Goal: Task Accomplishment & Management: Use online tool/utility

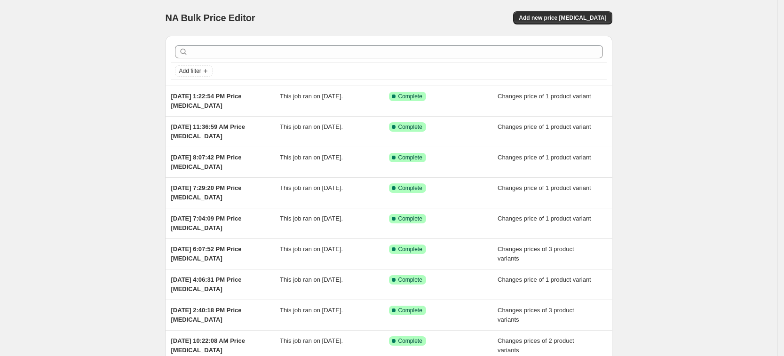
click at [550, 6] on div "NA Bulk Price Editor. This page is ready NA Bulk Price Editor Add new price [ME…" at bounding box center [389, 18] width 447 height 36
click at [559, 21] on span "Add new price [MEDICAL_DATA]" at bounding box center [563, 18] width 88 height 8
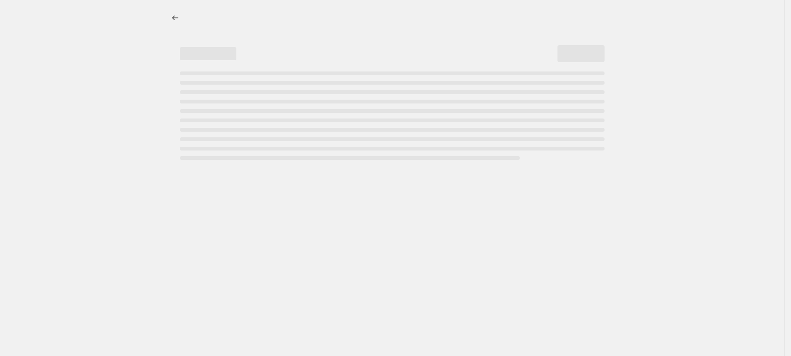
select select "percentage"
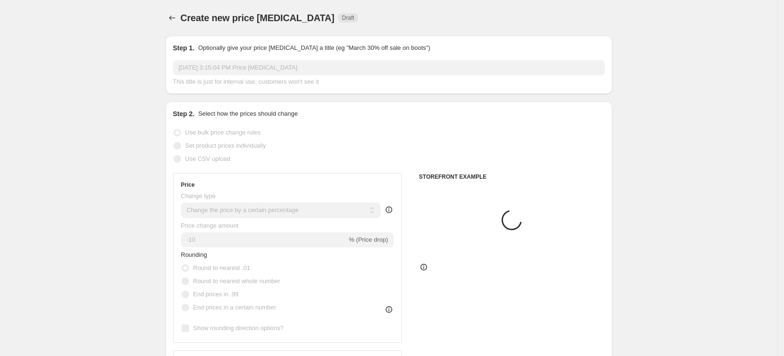
click at [257, 145] on span "Set product prices individually" at bounding box center [225, 145] width 81 height 7
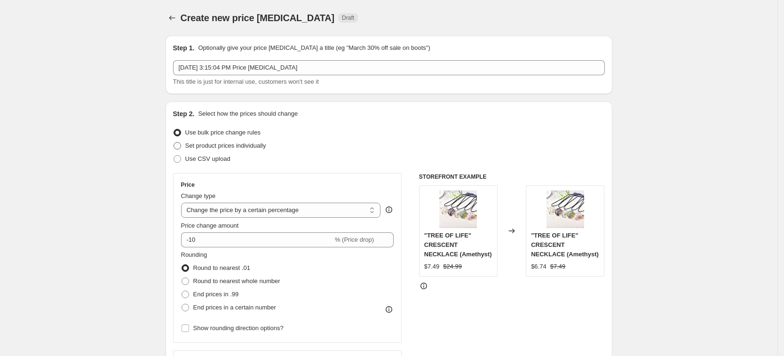
click at [256, 149] on span "Set product prices individually" at bounding box center [225, 145] width 81 height 7
click at [174, 143] on input "Set product prices individually" at bounding box center [174, 142] width 0 height 0
radio input "true"
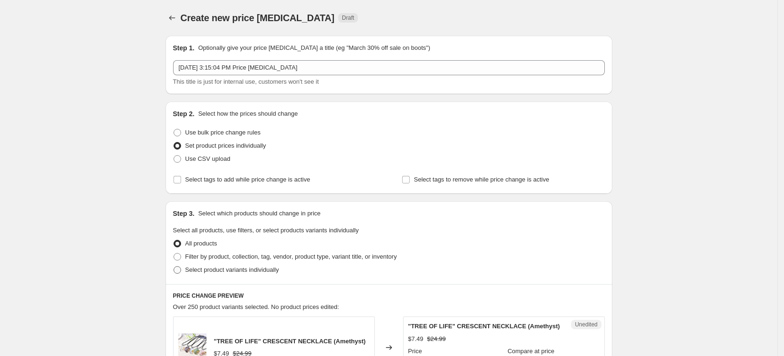
click at [242, 269] on span "Select product variants individually" at bounding box center [232, 269] width 94 height 7
click at [174, 267] on input "Select product variants individually" at bounding box center [174, 266] width 0 height 0
radio input "true"
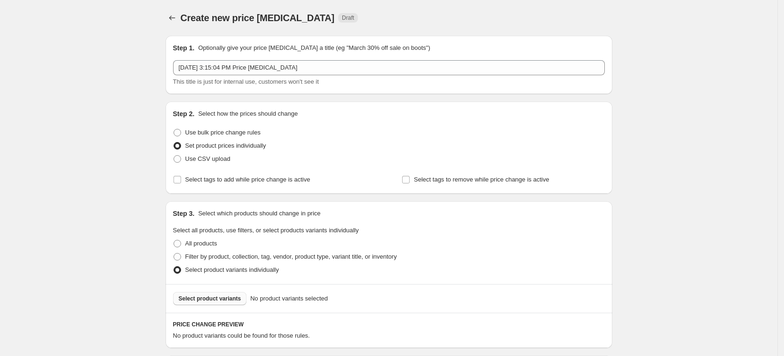
click at [236, 296] on span "Select product variants" at bounding box center [210, 299] width 63 height 8
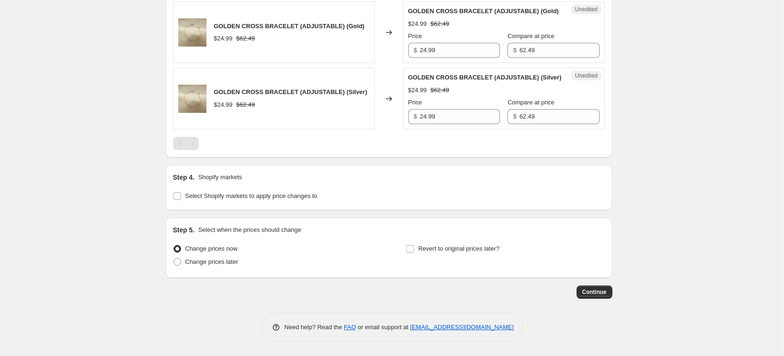
scroll to position [363, 0]
click at [245, 200] on span "Select Shopify markets to apply price changes to" at bounding box center [251, 196] width 132 height 9
click at [181, 200] on input "Select Shopify markets to apply price changes to" at bounding box center [178, 196] width 8 height 8
checkbox input "true"
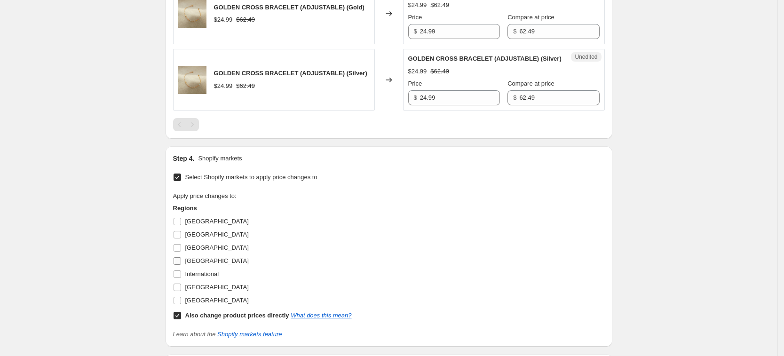
click at [196, 264] on span "[GEOGRAPHIC_DATA]" at bounding box center [217, 260] width 64 height 7
click at [181, 265] on input "[GEOGRAPHIC_DATA]" at bounding box center [178, 261] width 8 height 8
checkbox input "true"
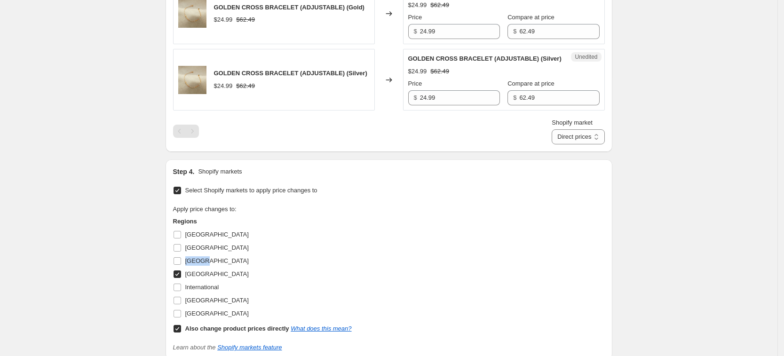
click at [196, 264] on span "[GEOGRAPHIC_DATA]" at bounding box center [217, 260] width 64 height 7
click at [181, 265] on input "[GEOGRAPHIC_DATA]" at bounding box center [178, 261] width 8 height 8
checkbox input "true"
click at [212, 307] on label "[GEOGRAPHIC_DATA]" at bounding box center [211, 300] width 76 height 13
click at [181, 304] on input "[GEOGRAPHIC_DATA]" at bounding box center [178, 301] width 8 height 8
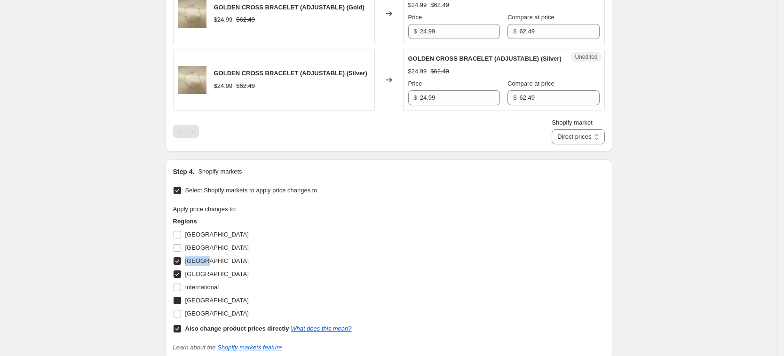
checkbox input "true"
click at [219, 317] on span "[GEOGRAPHIC_DATA]" at bounding box center [217, 313] width 64 height 7
click at [181, 318] on input "[GEOGRAPHIC_DATA]" at bounding box center [178, 314] width 8 height 8
checkbox input "true"
click at [238, 332] on b "Also change product prices directly" at bounding box center [237, 328] width 104 height 7
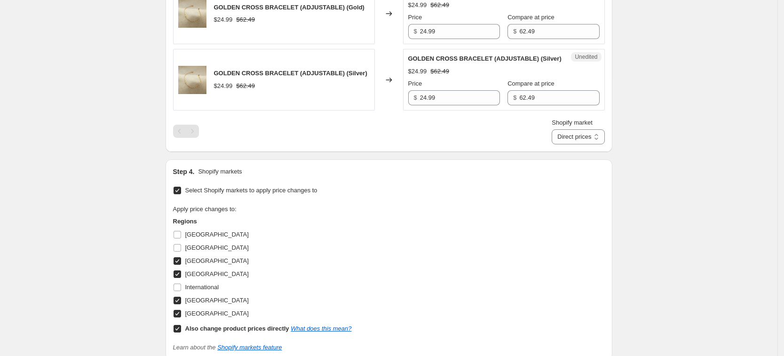
click at [181, 333] on input "Also change product prices directly What does this mean?" at bounding box center [178, 329] width 8 height 8
checkbox input "false"
select select "34367439004"
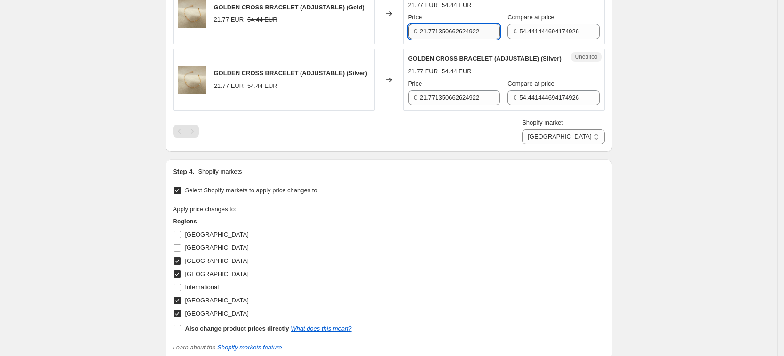
click at [449, 39] on input "21.771350662624922" at bounding box center [460, 31] width 80 height 15
type input "24.99"
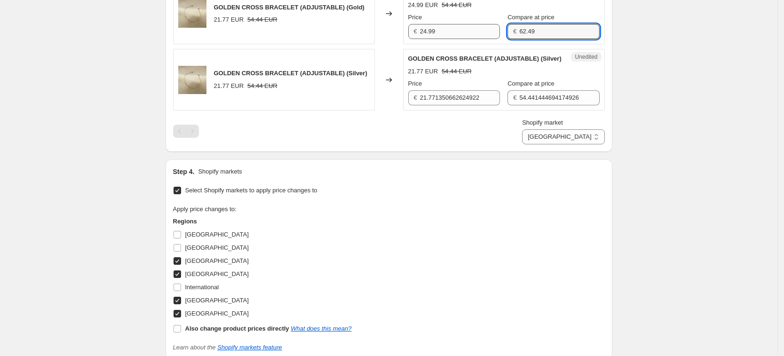
type input "62.49"
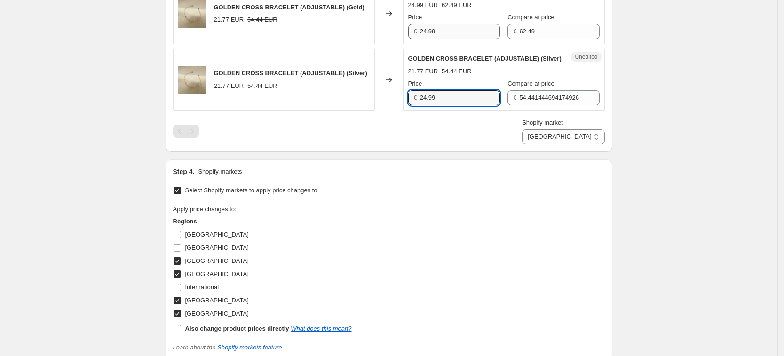
type input "24.99"
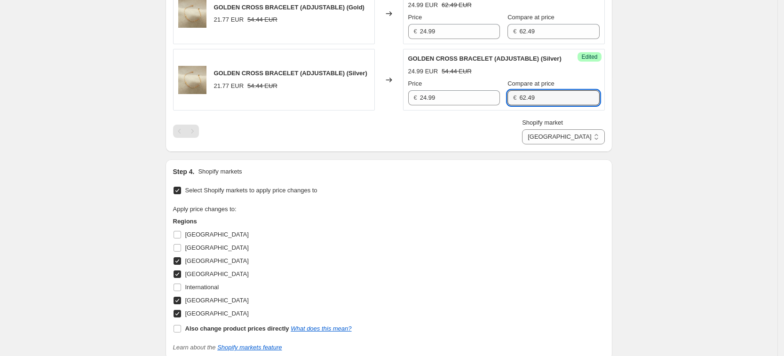
type input "62.49"
click at [489, 152] on div "PRICE CHANGE PREVIEW 2 product variants selected. 2 product prices edited: GOLD…" at bounding box center [389, 51] width 447 height 202
click at [597, 144] on select "[GEOGRAPHIC_DATA] [GEOGRAPHIC_DATA] [GEOGRAPHIC_DATA] [GEOGRAPHIC_DATA]" at bounding box center [563, 136] width 82 height 15
select select "34367406236"
click at [565, 144] on select "[GEOGRAPHIC_DATA] [GEOGRAPHIC_DATA] [GEOGRAPHIC_DATA] [GEOGRAPHIC_DATA]" at bounding box center [563, 136] width 82 height 15
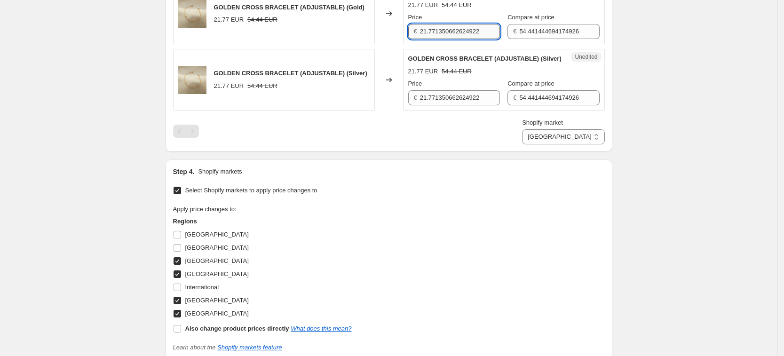
click at [441, 39] on input "21.771350662624922" at bounding box center [460, 31] width 80 height 15
type input "24.99"
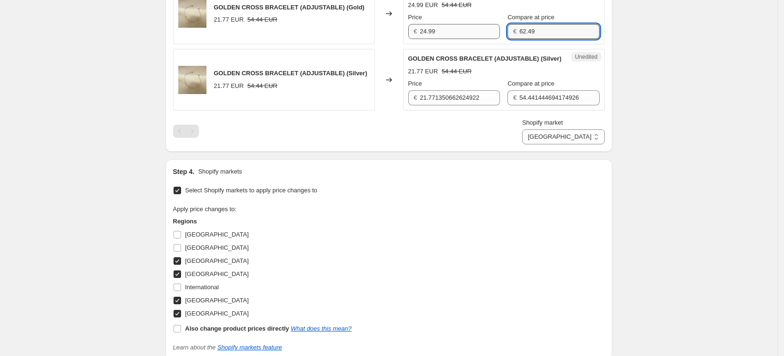
type input "62.49"
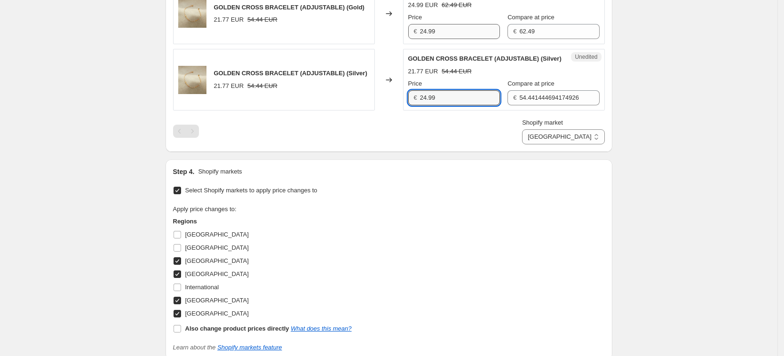
type input "24.99"
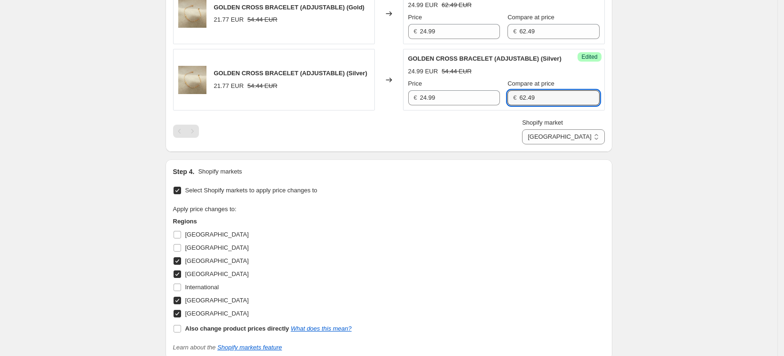
type input "62.49"
click at [477, 144] on div "Shopify market [GEOGRAPHIC_DATA] [GEOGRAPHIC_DATA] [GEOGRAPHIC_DATA] [GEOGRAPHI…" at bounding box center [389, 131] width 432 height 26
click at [596, 144] on select "[GEOGRAPHIC_DATA] [GEOGRAPHIC_DATA] [GEOGRAPHIC_DATA] [GEOGRAPHIC_DATA]" at bounding box center [563, 136] width 82 height 15
select select "34367209628"
click at [544, 144] on select "[GEOGRAPHIC_DATA] [GEOGRAPHIC_DATA] [GEOGRAPHIC_DATA] [GEOGRAPHIC_DATA]" at bounding box center [563, 136] width 82 height 15
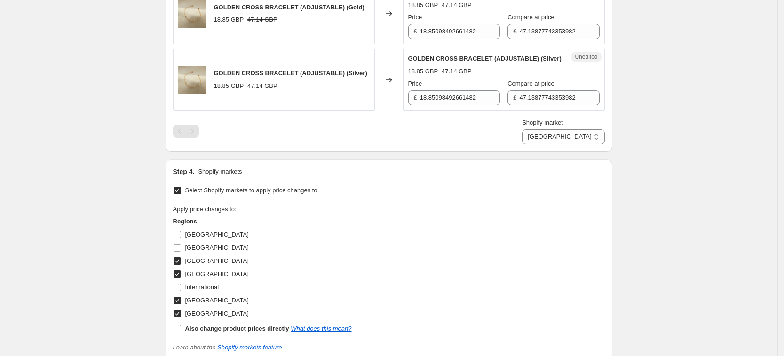
click at [473, 55] on div "GOLDEN CROSS BRACELET (ADJUSTABLE) (Gold) 18.85 GBP 47.14 GBP Changed to Unedit…" at bounding box center [389, 47] width 432 height 128
click at [475, 39] on input "18.85098492661482" at bounding box center [460, 31] width 80 height 15
type input "24.99"
type input "62.49"
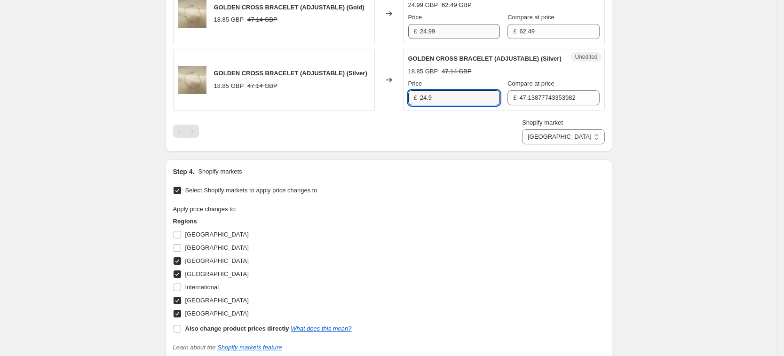
type input "24.9"
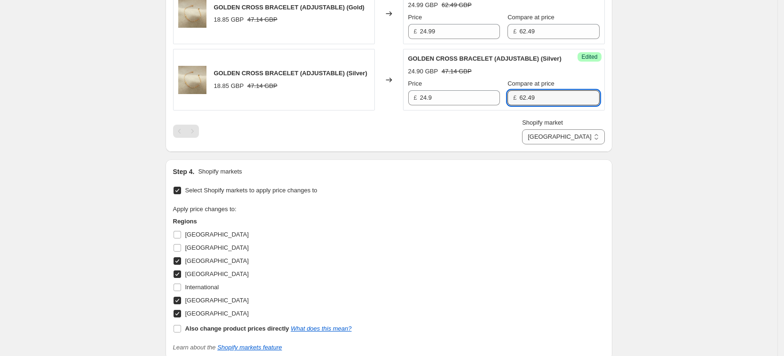
type input "62.49"
click at [462, 111] on div "Success Edited GOLDEN CROSS BRACELET (ADJUSTABLE) (Silver) 24.90 GBP 62.49 GBP …" at bounding box center [504, 80] width 202 height 62
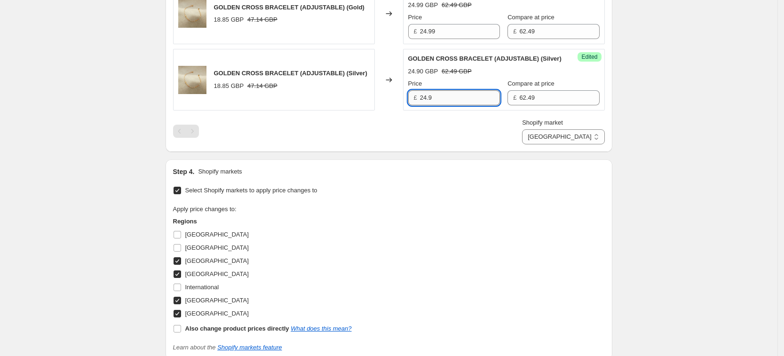
click at [464, 105] on input "24.9" at bounding box center [460, 97] width 80 height 15
type input "24.99"
click at [464, 144] on div "Shopify market [GEOGRAPHIC_DATA] [GEOGRAPHIC_DATA] [GEOGRAPHIC_DATA] [GEOGRAPHI…" at bounding box center [389, 131] width 432 height 26
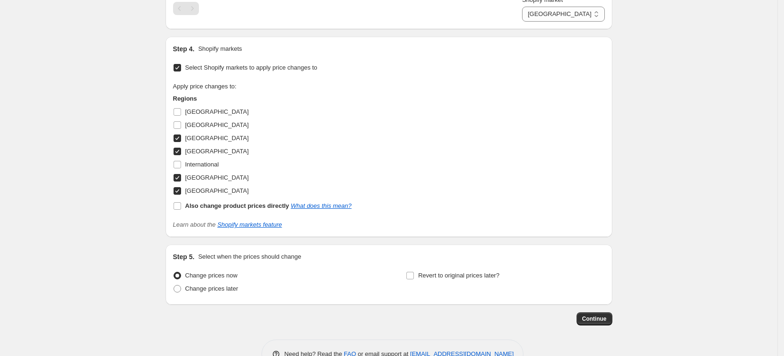
scroll to position [531, 0]
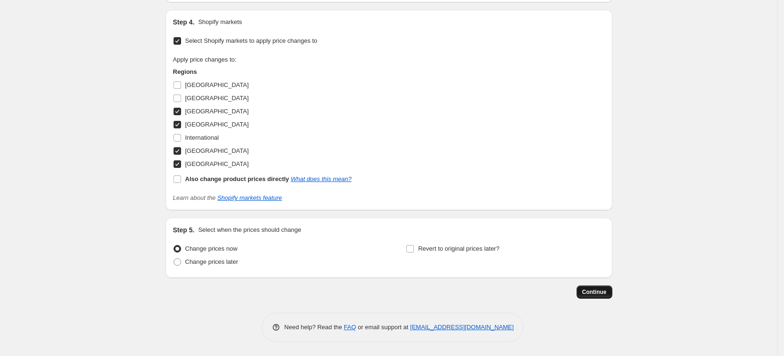
click at [598, 290] on span "Continue" at bounding box center [595, 292] width 24 height 8
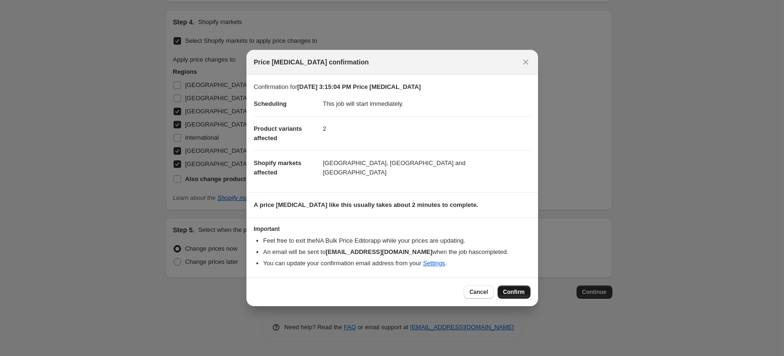
click at [525, 297] on button "Confirm" at bounding box center [514, 292] width 33 height 13
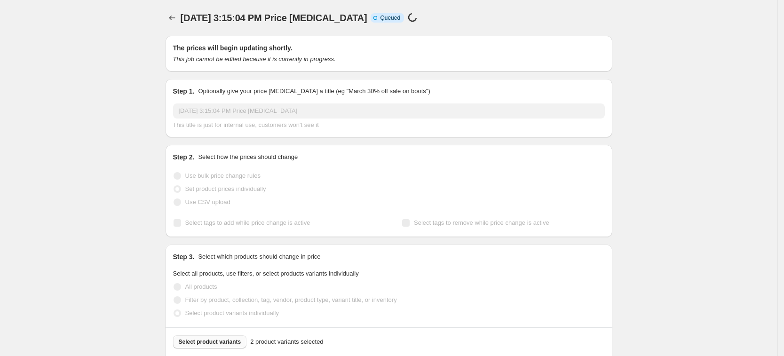
select select "34367209628"
